Goal: Check status: Check status

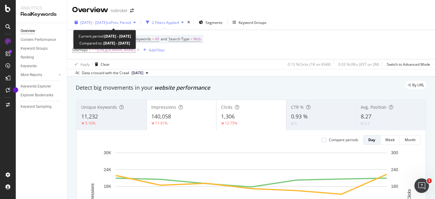
click at [138, 22] on div "button" at bounding box center [134, 23] width 7 height 4
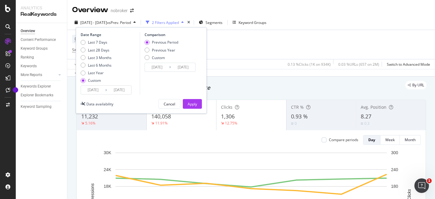
click at [92, 89] on input "[DATE]" at bounding box center [93, 90] width 24 height 8
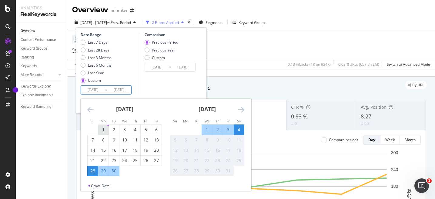
click at [103, 132] on div "1" at bounding box center [103, 130] width 10 height 6
type input "[DATE]"
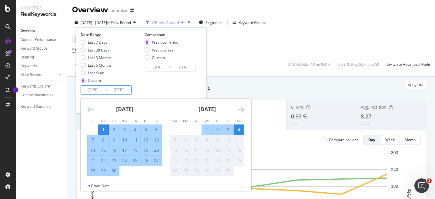
click at [115, 172] on div "30" at bounding box center [114, 171] width 10 height 6
type input "[DATE]"
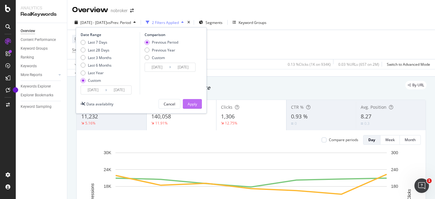
click at [200, 102] on button "Apply" at bounding box center [192, 104] width 19 height 10
